Goal: Information Seeking & Learning: Learn about a topic

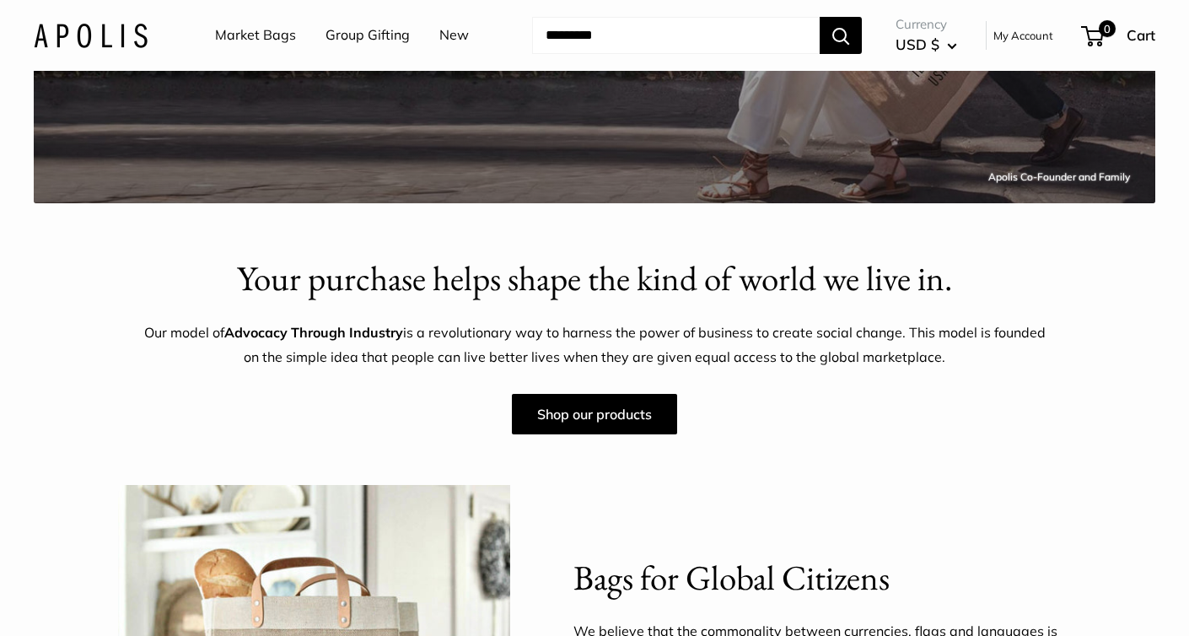
scroll to position [467, 0]
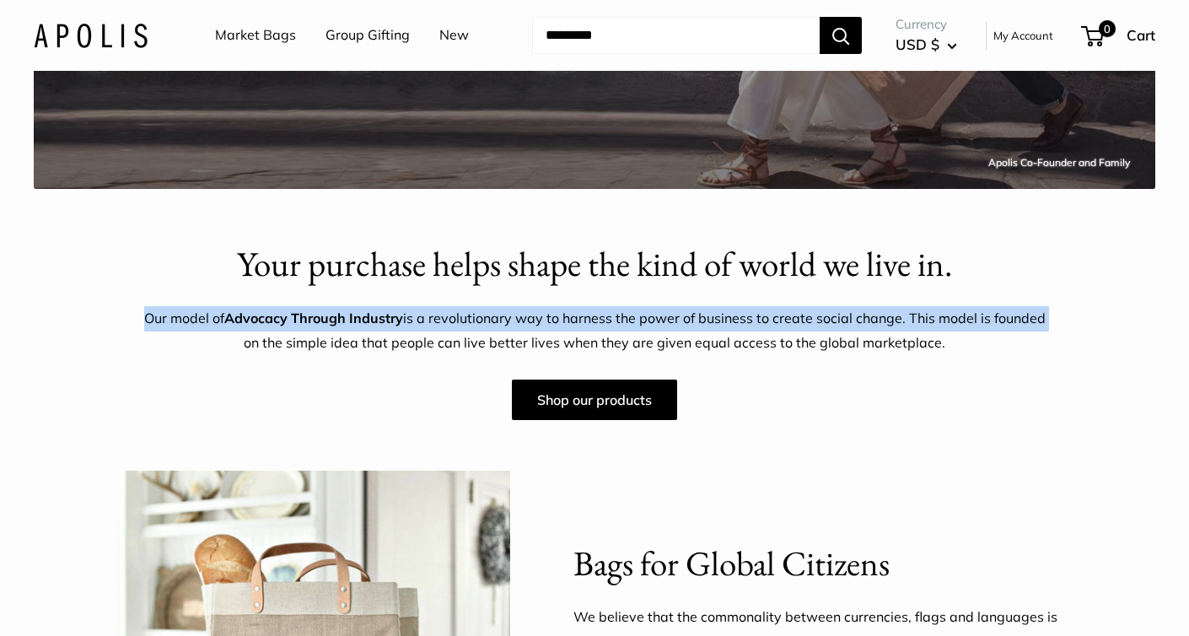
drag, startPoint x: 147, startPoint y: 316, endPoint x: 1066, endPoint y: 325, distance: 919.5
click at [1066, 325] on div "Your purchase helps shape the kind of world we live in. Our model of Advocacy T…" at bounding box center [595, 330] width 970 height 181
click at [928, 321] on p "Our model of Advocacy Through Industry is a revolutionary way to harness the po…" at bounding box center [594, 331] width 903 height 51
drag, startPoint x: 908, startPoint y: 321, endPoint x: 137, endPoint y: 315, distance: 771.8
click at [137, 315] on div "Your purchase helps shape the kind of world we live in. Our model of Advocacy T…" at bounding box center [595, 330] width 970 height 181
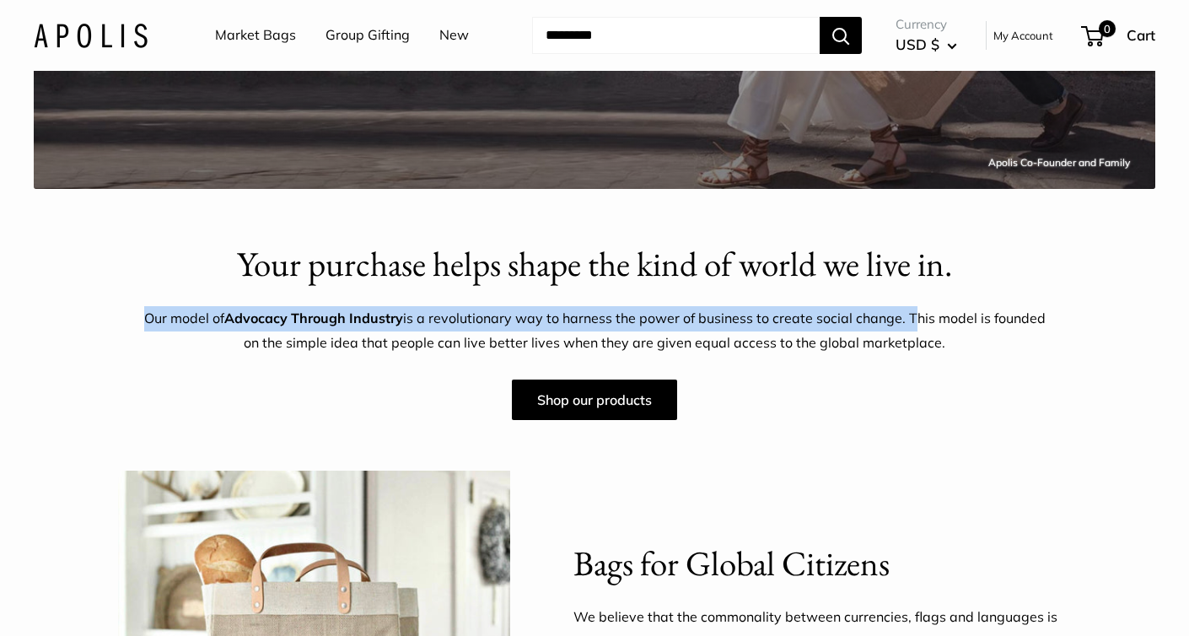
copy p "Our model of Advocacy Through Industry is a revolutionary way to harness the po…"
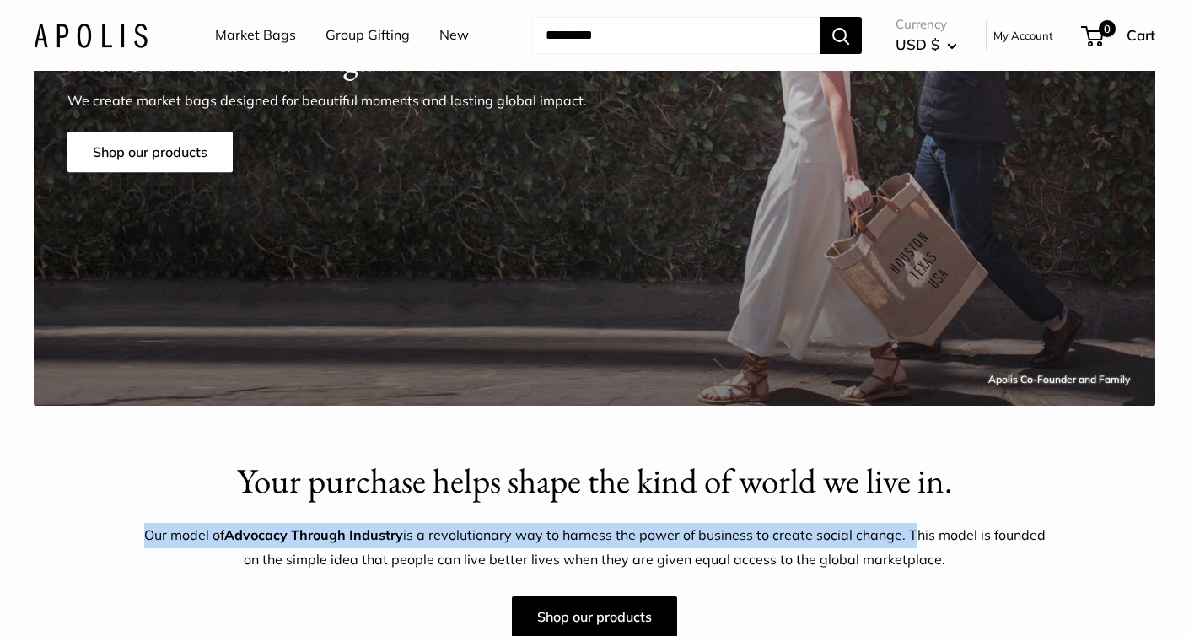
scroll to position [545, 0]
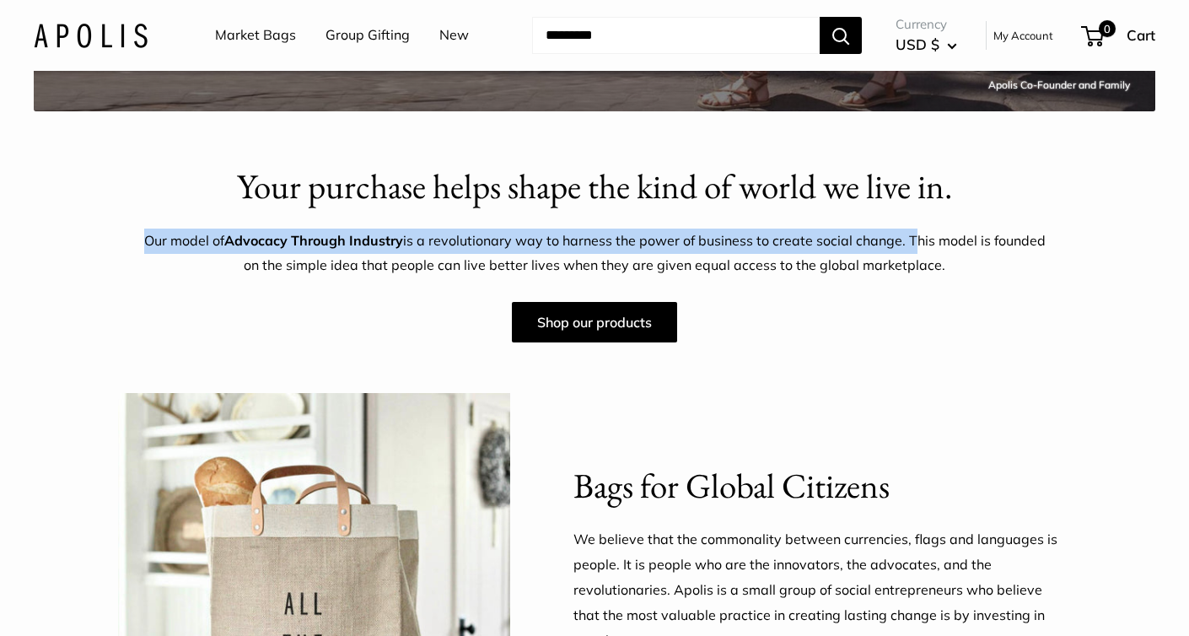
click at [147, 240] on p "Our model of Advocacy Through Industry is a revolutionary way to harness the po…" at bounding box center [594, 254] width 903 height 51
drag, startPoint x: 148, startPoint y: 241, endPoint x: 908, endPoint y: 245, distance: 760.0
click at [908, 246] on p "Our model of Advocacy Through Industry is a revolutionary way to harness the po…" at bounding box center [594, 254] width 903 height 51
copy p "Our model of Advocacy Through Industry is a revolutionary way to harness the po…"
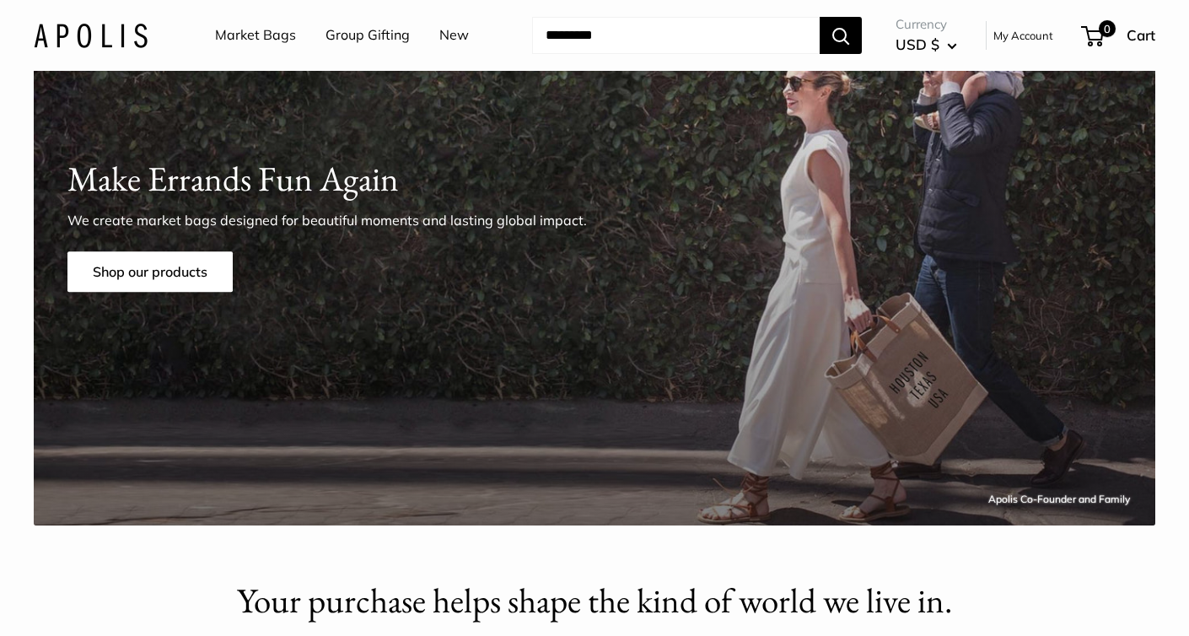
scroll to position [0, 0]
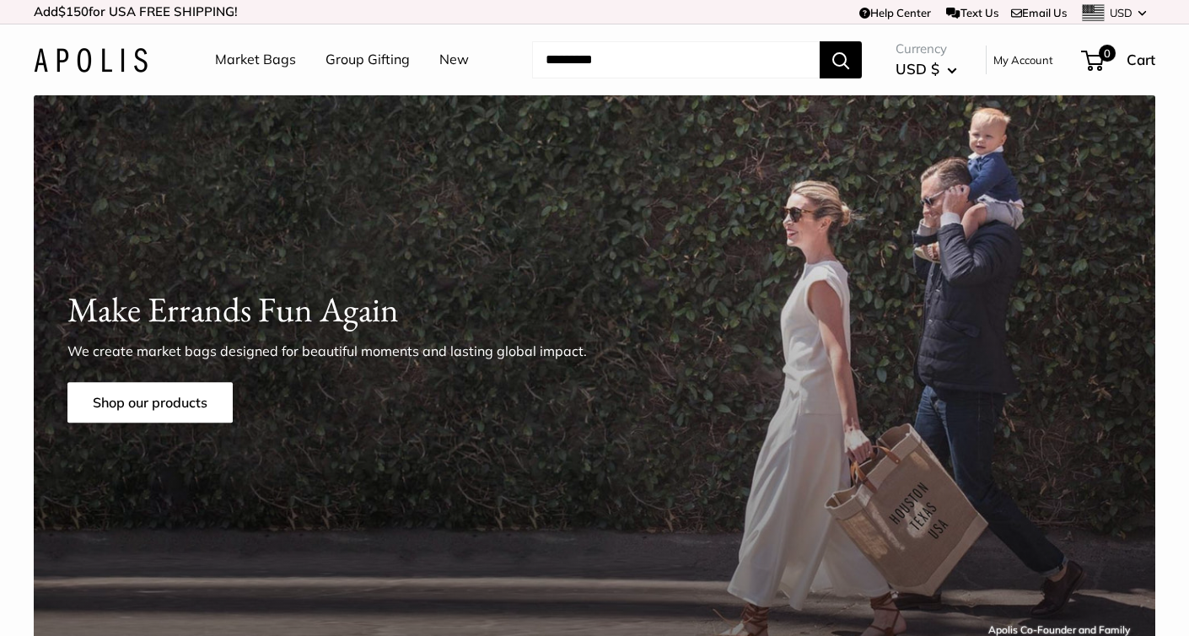
click at [268, 62] on link "Market Bags" at bounding box center [255, 59] width 81 height 25
